Goal: Information Seeking & Learning: Check status

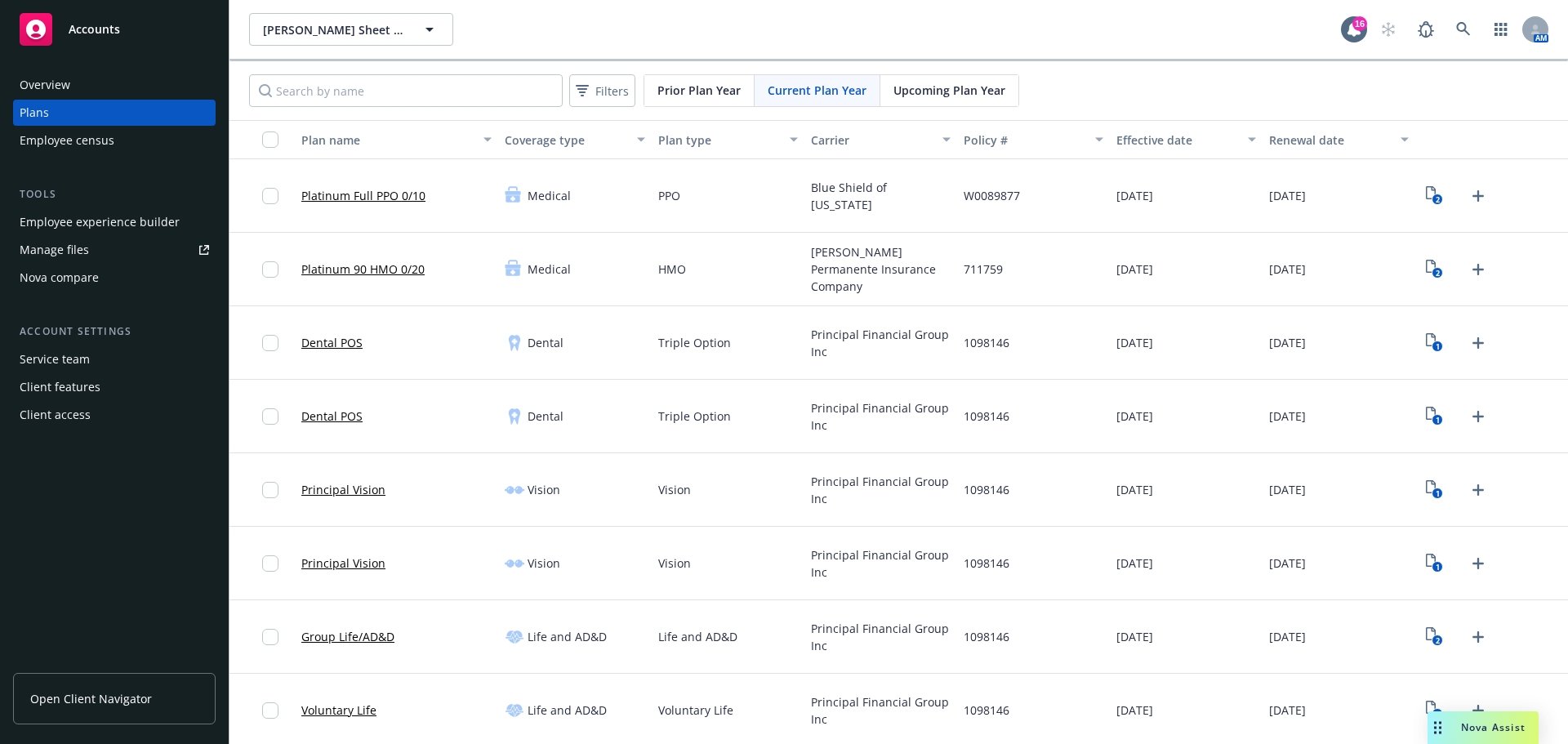
click at [923, 88] on span "Upcoming Plan Year" at bounding box center [949, 90] width 112 height 17
